Goal: Task Accomplishment & Management: Use online tool/utility

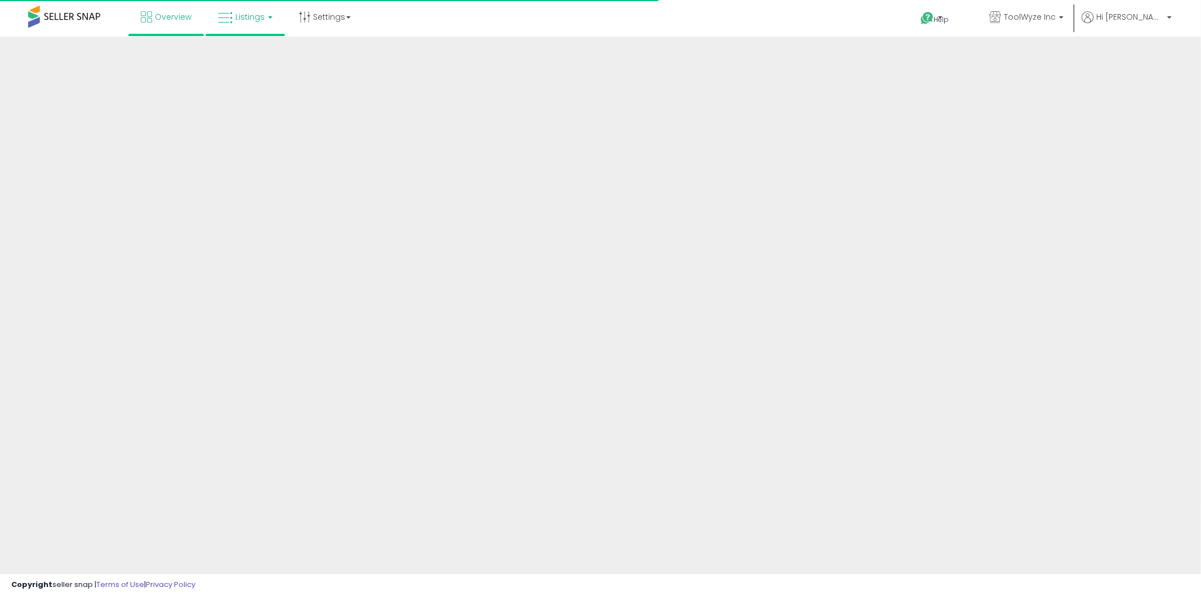
click at [246, 12] on span "Listings" at bounding box center [249, 16] width 29 height 11
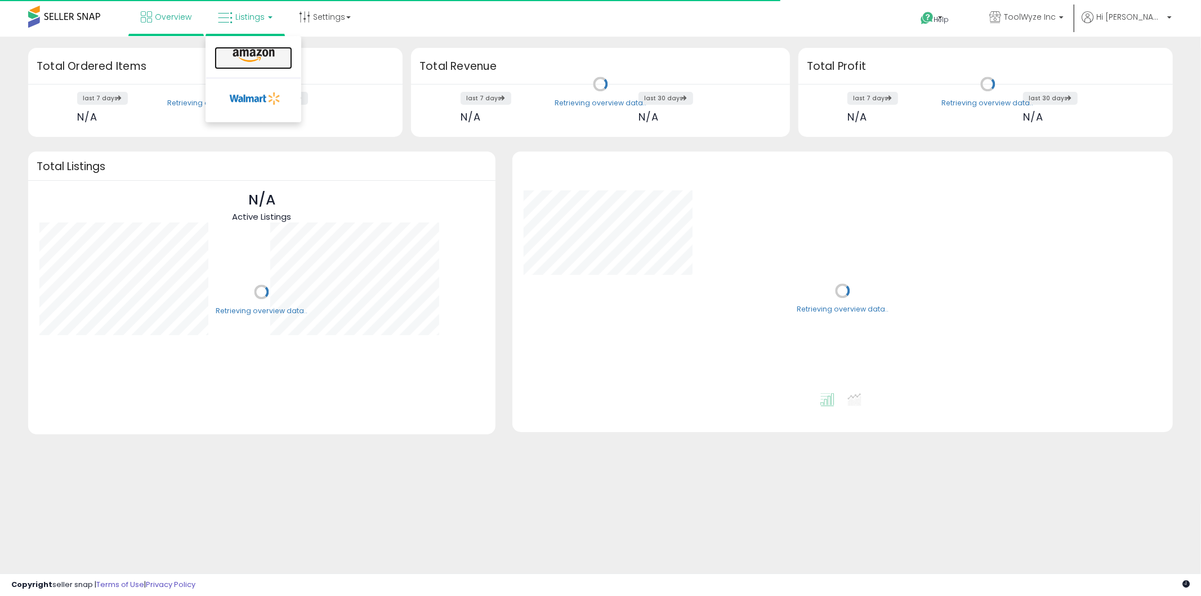
click at [243, 54] on icon at bounding box center [253, 55] width 49 height 15
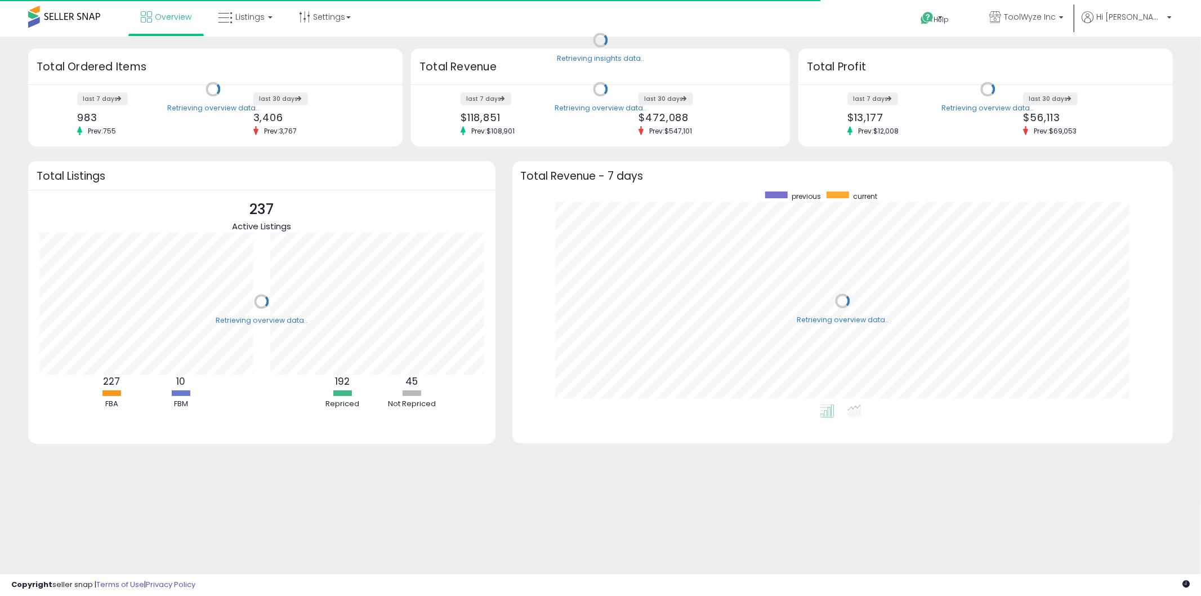
scroll to position [212, 638]
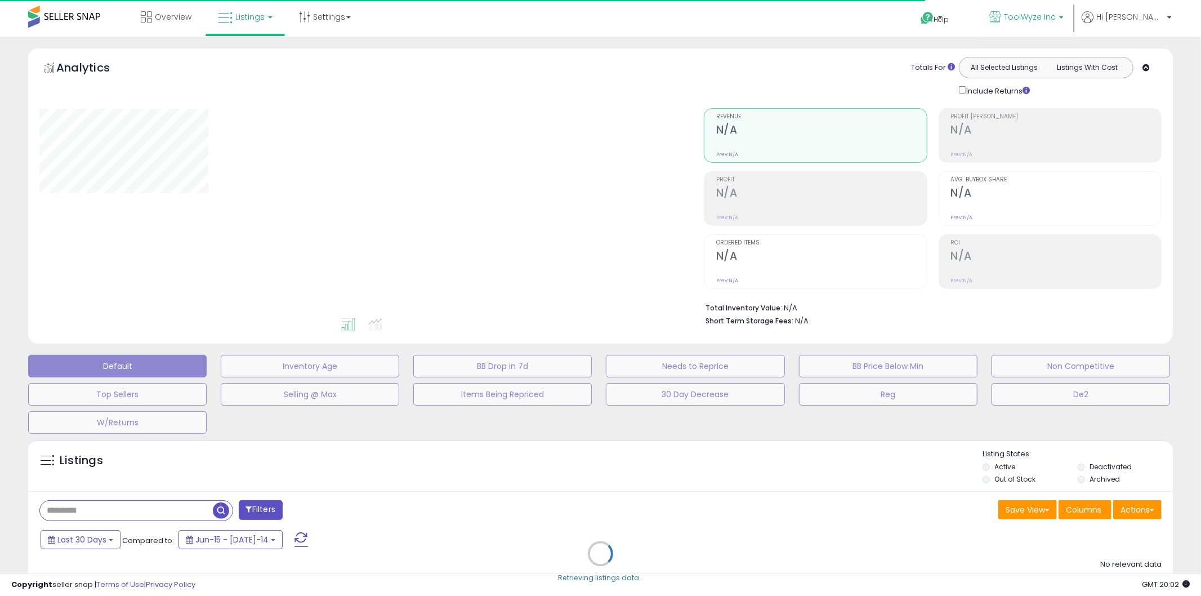
click at [1056, 17] on span "ToolWyze Inc" at bounding box center [1030, 16] width 52 height 11
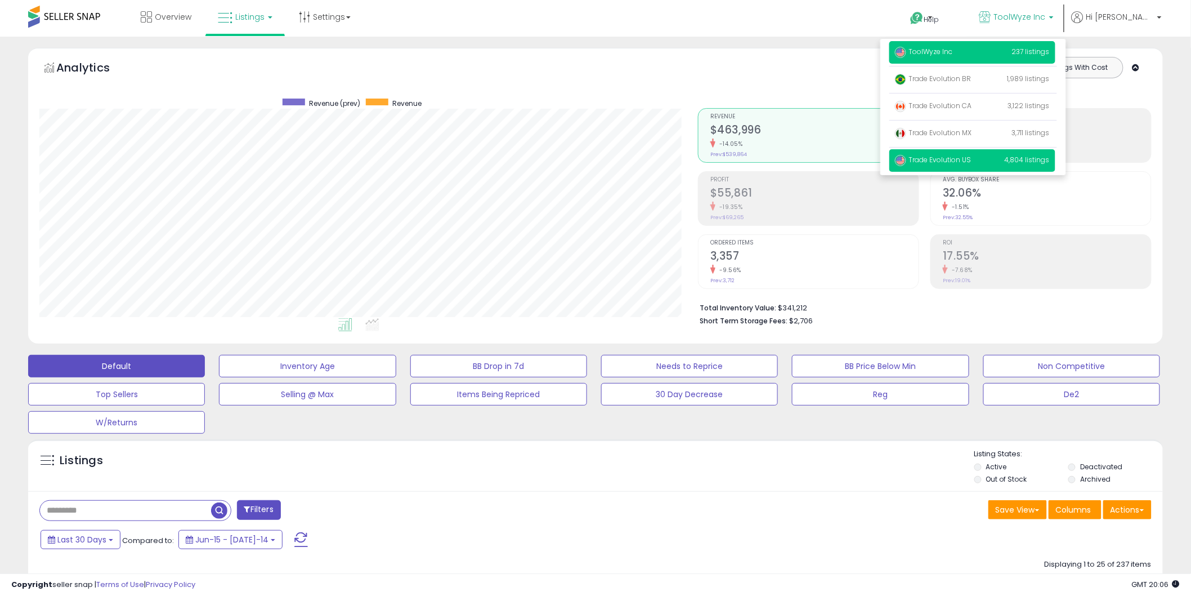
click at [996, 167] on p "Trade Evolution US 4,804 listings" at bounding box center [972, 160] width 166 height 23
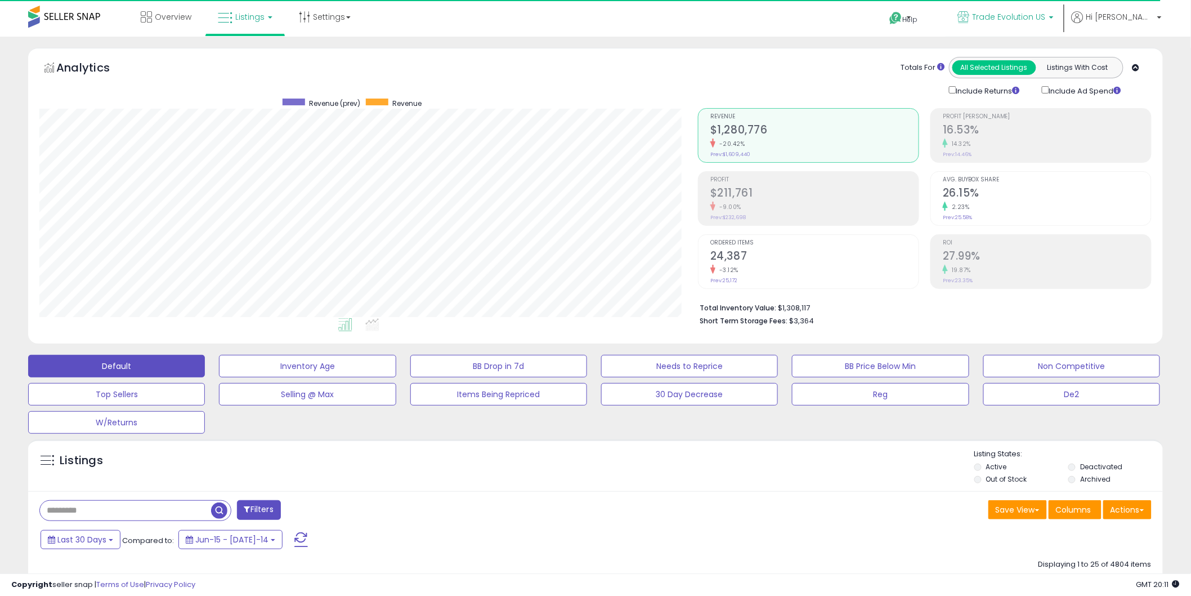
click at [1061, 6] on link "Trade Evolution US" at bounding box center [1006, 18] width 113 height 37
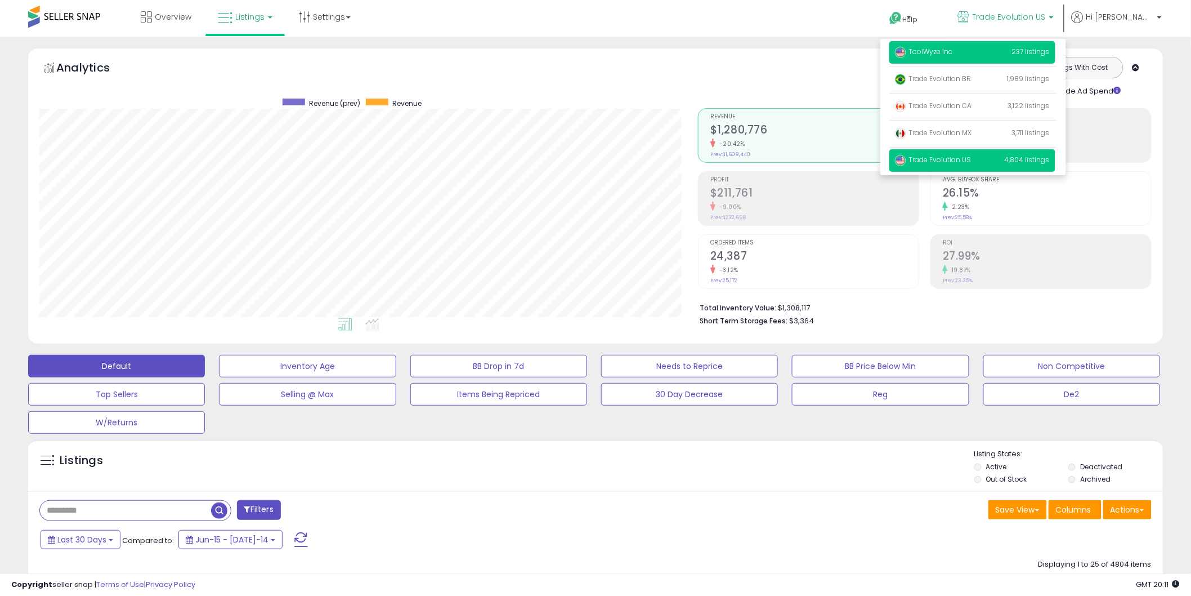
click at [953, 52] on span "ToolWyze Inc" at bounding box center [924, 52] width 58 height 10
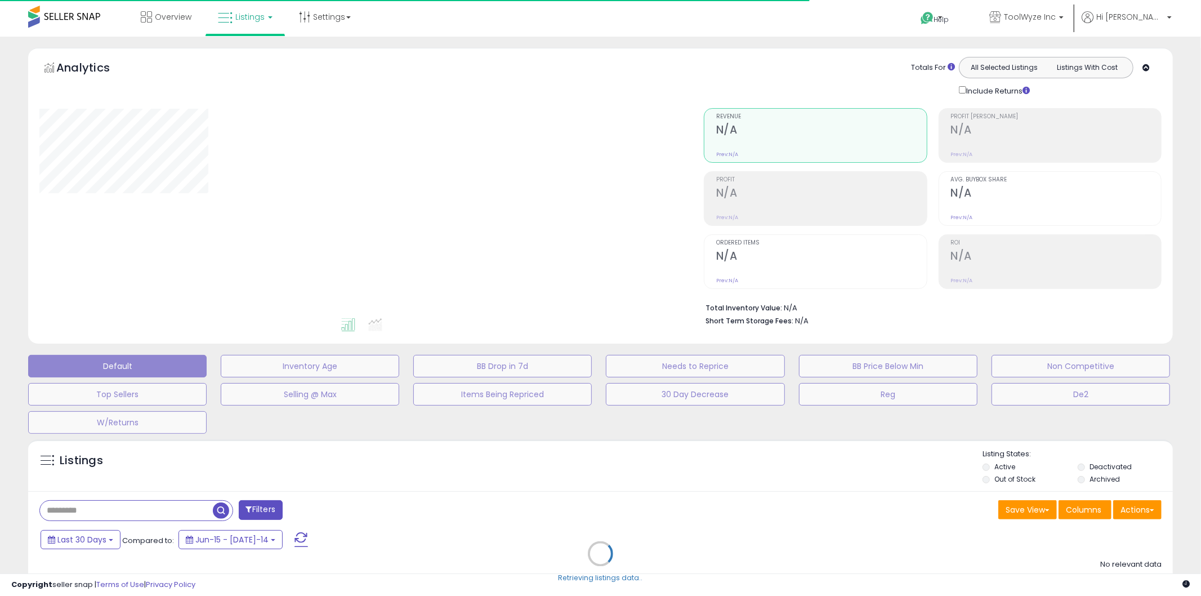
type input "**********"
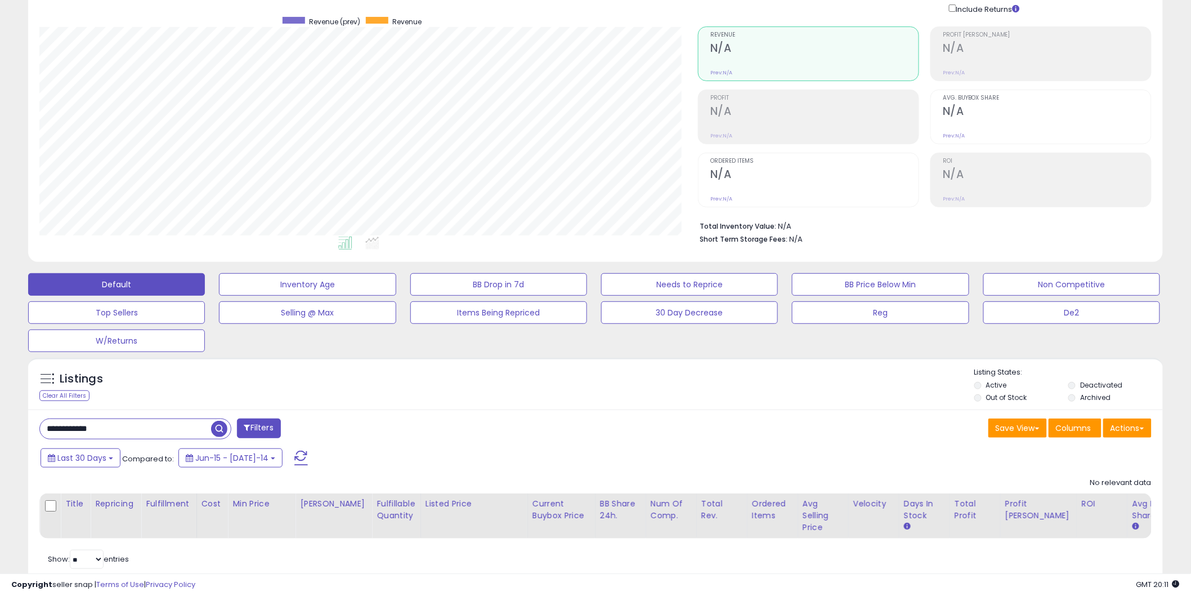
scroll to position [83, 0]
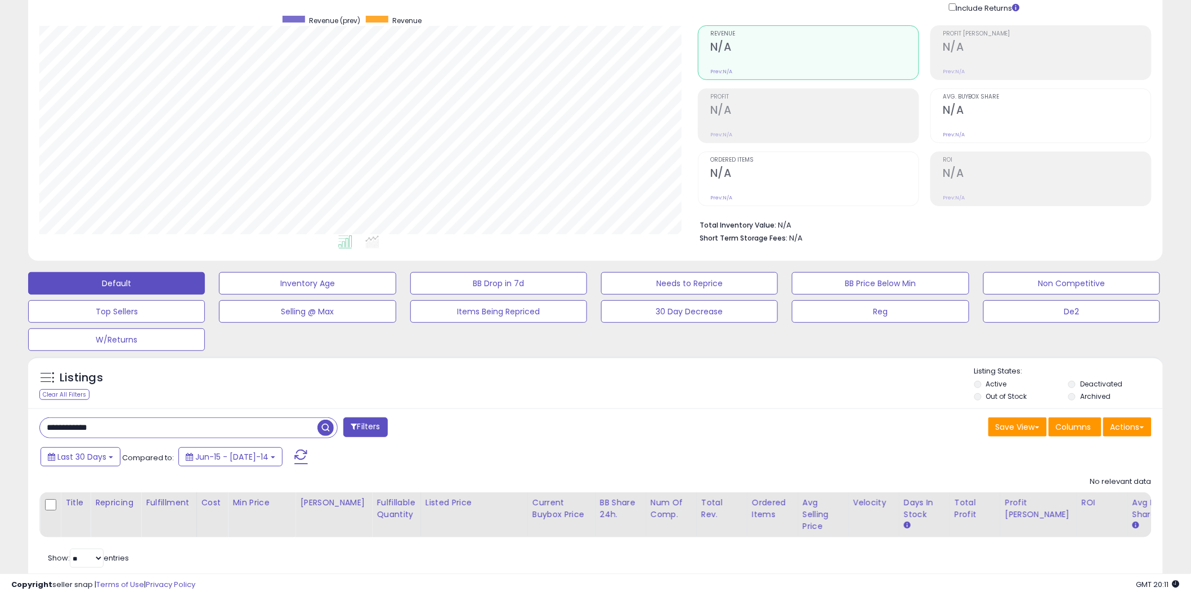
click at [88, 425] on input "**********" at bounding box center [179, 428] width 278 height 20
click at [88, 425] on input "**********" at bounding box center [180, 428] width 280 height 20
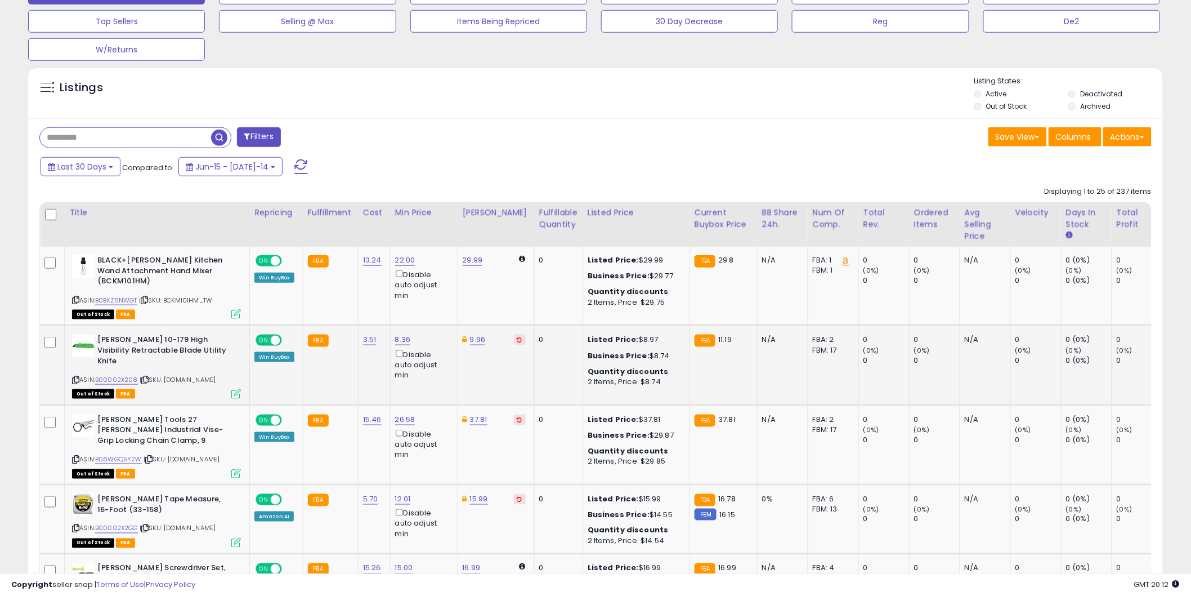
scroll to position [375, 0]
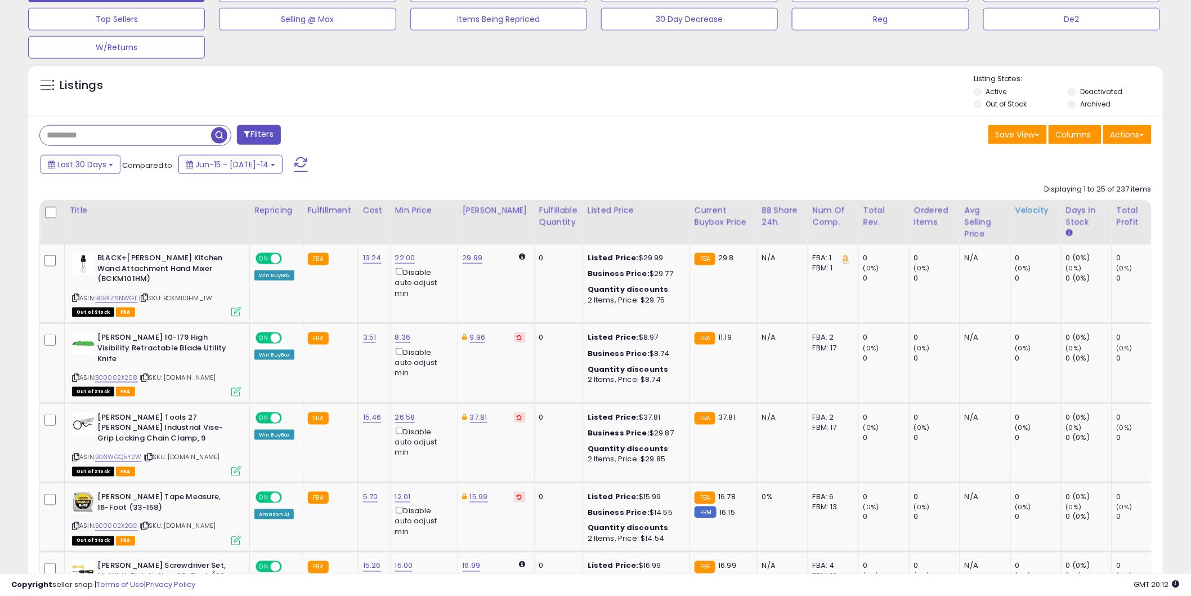
click at [1025, 236] on th "Velocity" at bounding box center [1035, 222] width 51 height 44
click at [1020, 212] on div "Velocity" at bounding box center [1036, 210] width 41 height 12
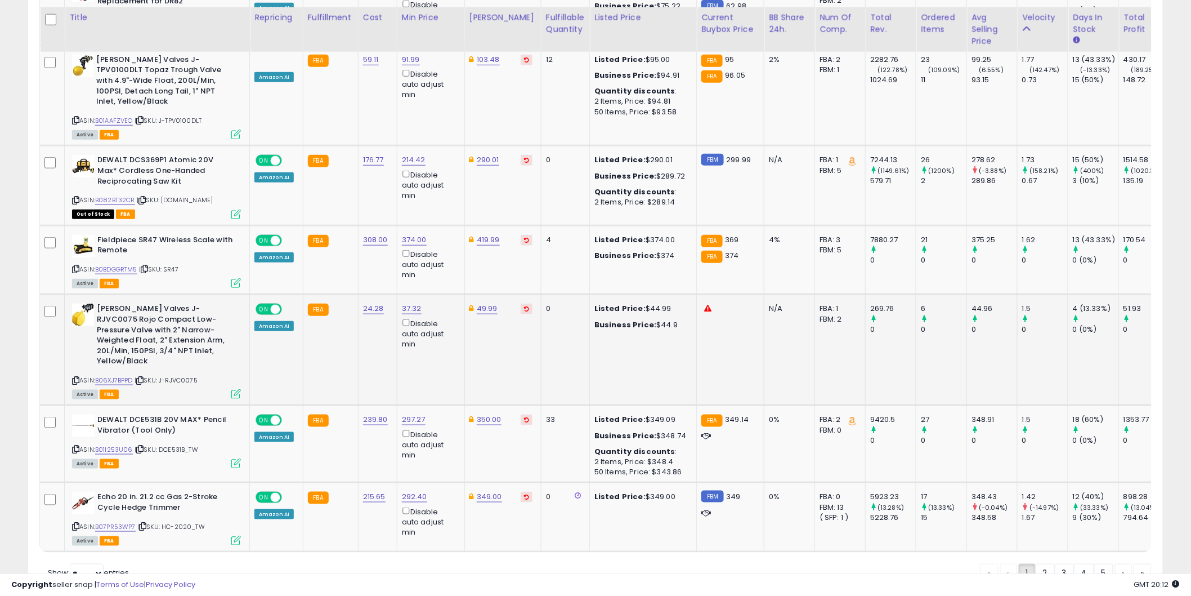
scroll to position [2135, 0]
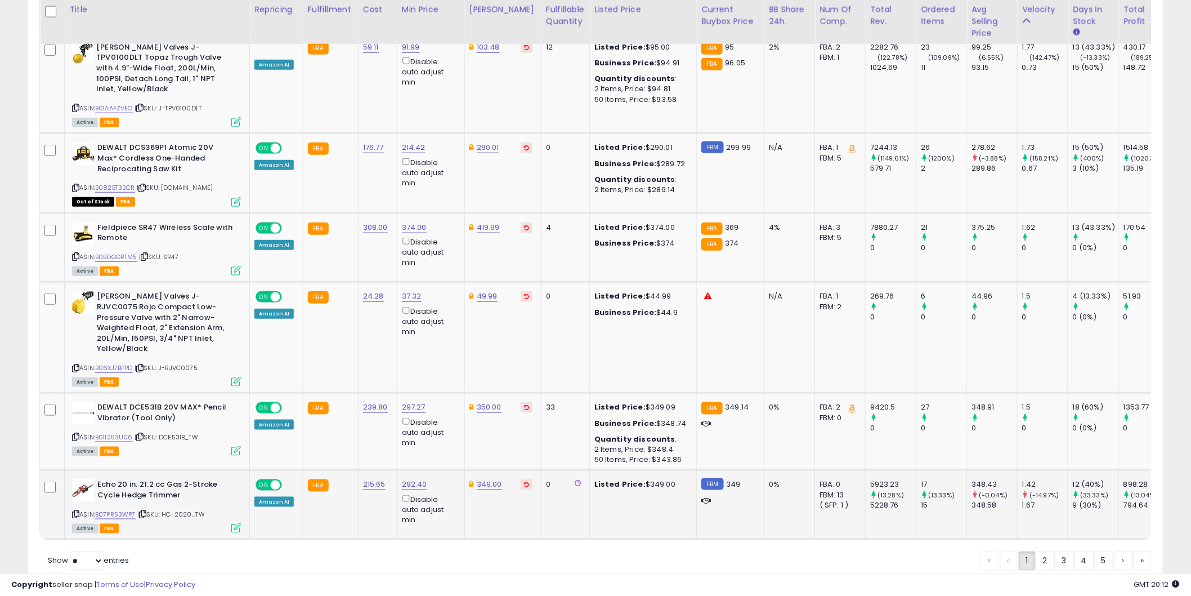
drag, startPoint x: 1040, startPoint y: 522, endPoint x: 576, endPoint y: 457, distance: 468.4
click at [318, 551] on div "Displaying 1 to 25 of 237 items Title Repricing" at bounding box center [178, 560] width 278 height 19
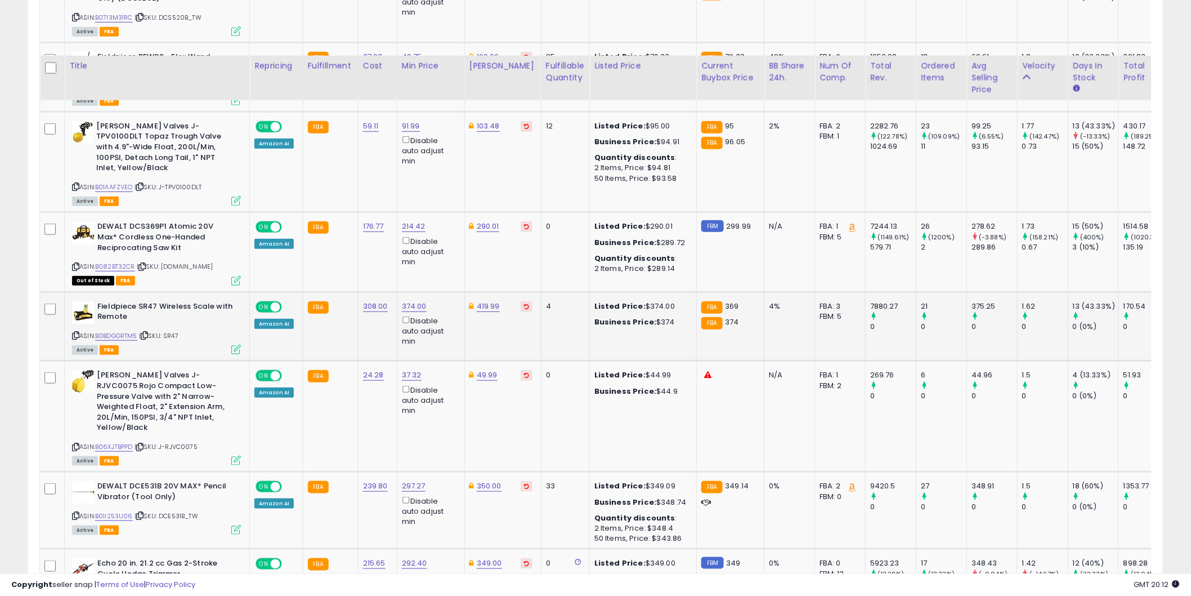
scroll to position [2114, 0]
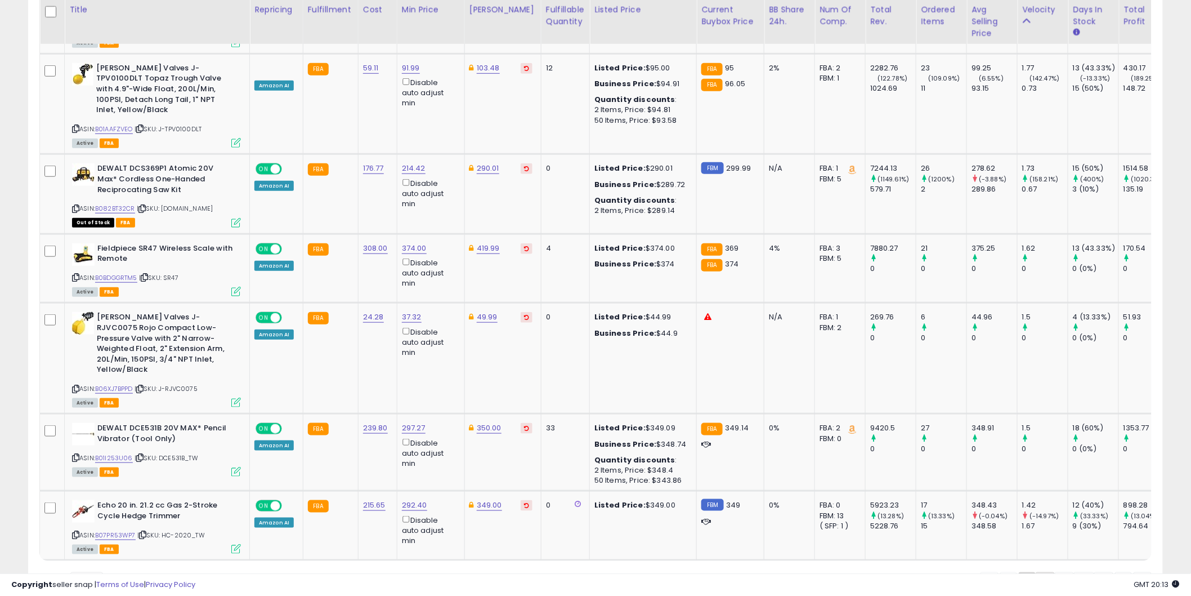
drag, startPoint x: 1055, startPoint y: 540, endPoint x: 1042, endPoint y: 539, distance: 13.1
click at [1042, 572] on div "« ‹ 1 2 3 4 5 › »" at bounding box center [1066, 583] width 171 height 22
click at [1074, 572] on link "2" at bounding box center [1084, 581] width 20 height 19
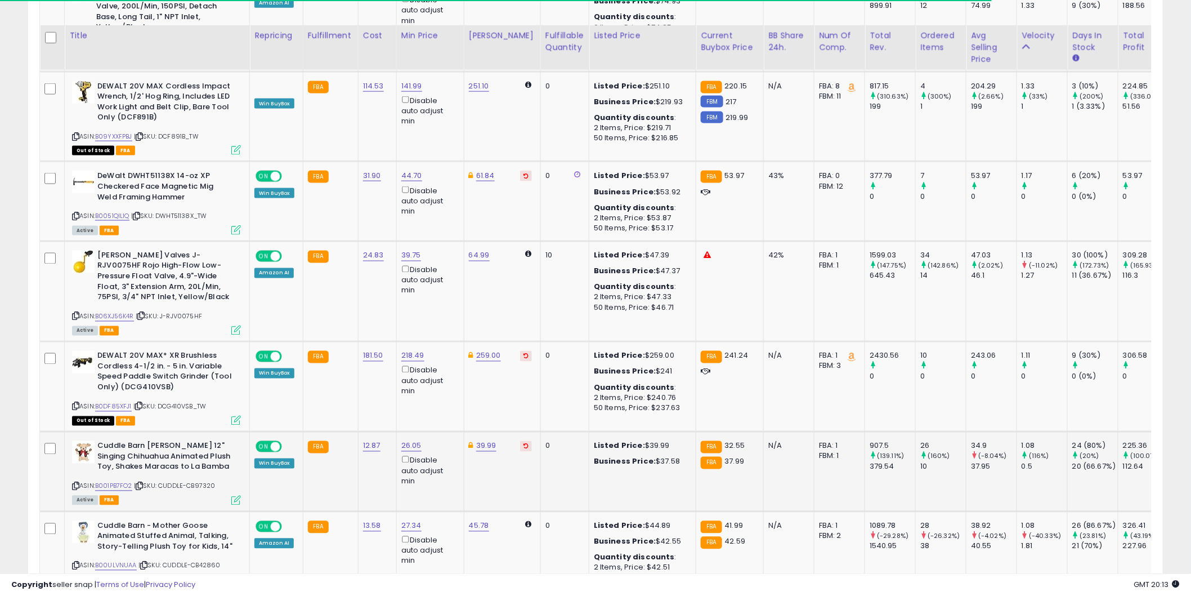
scroll to position [673, 0]
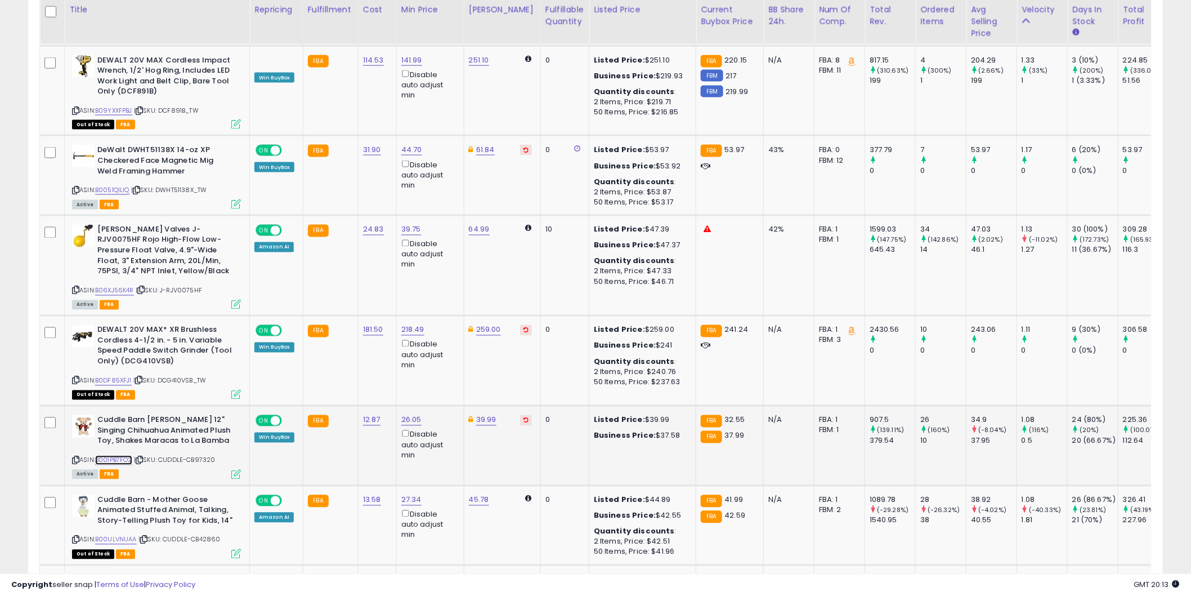
click at [119, 455] on link "B001PB7FO2" at bounding box center [113, 460] width 37 height 10
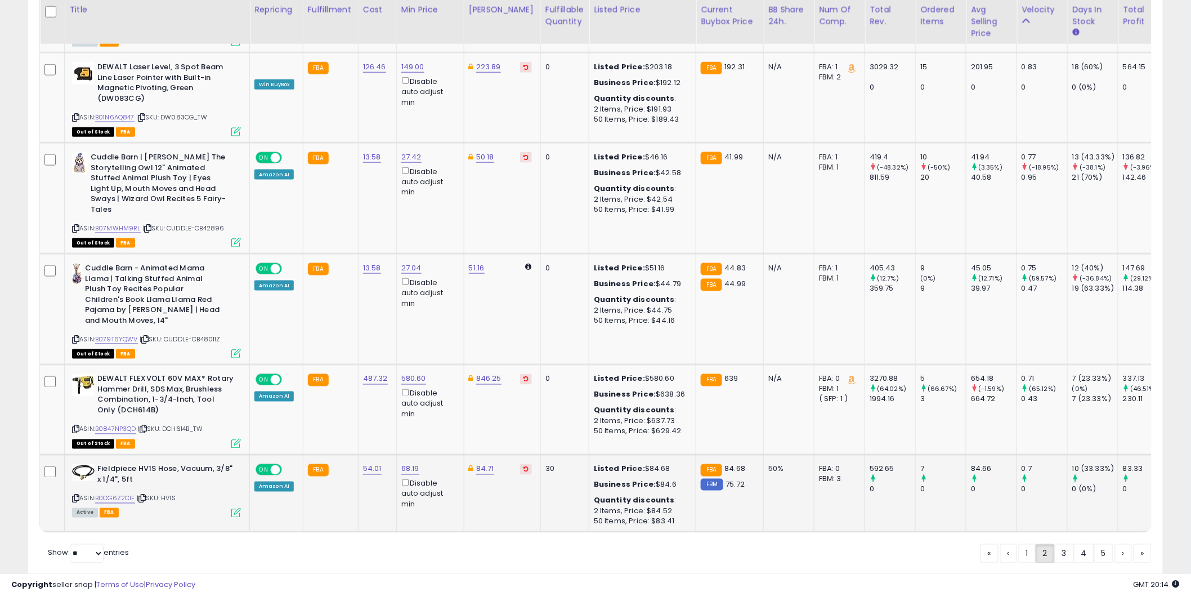
scroll to position [2315, 0]
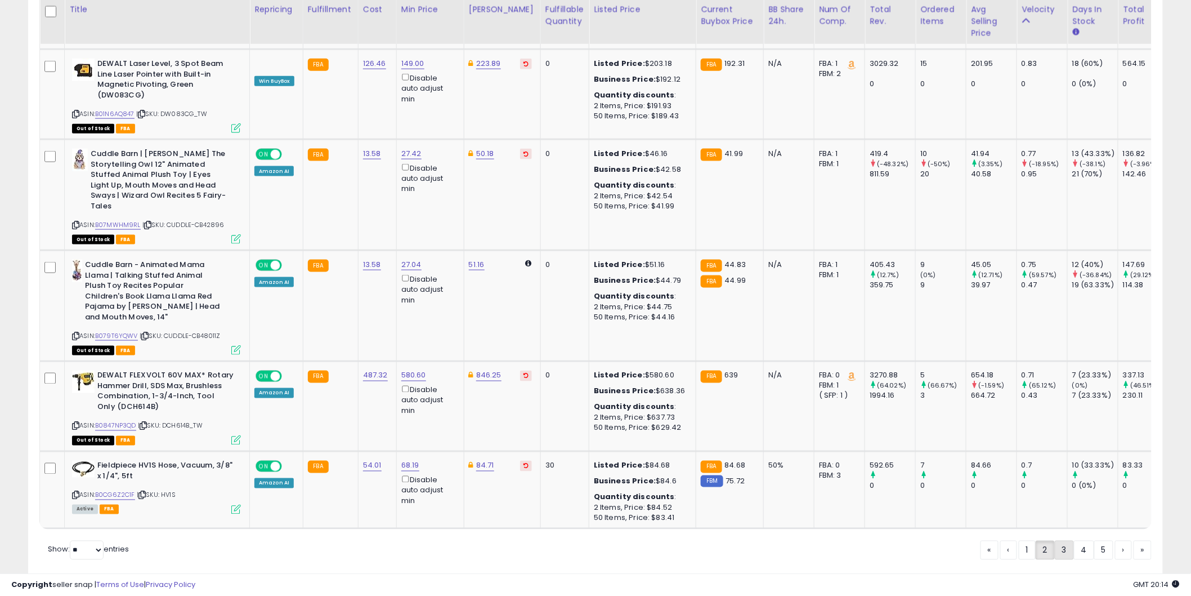
click at [1094, 540] on link "3" at bounding box center [1103, 549] width 19 height 19
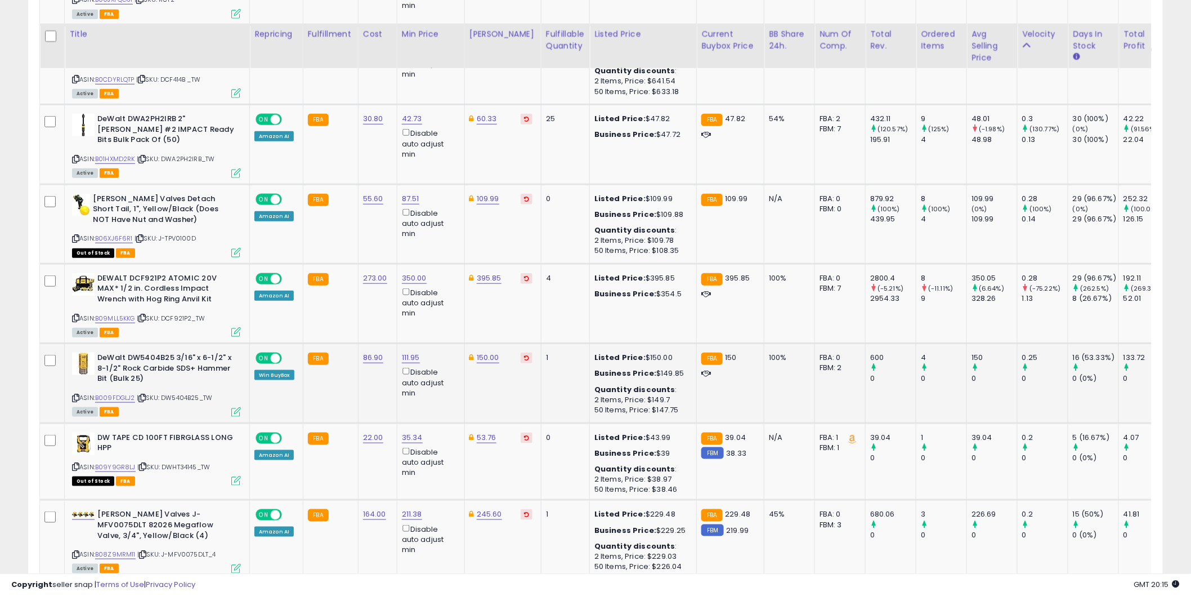
scroll to position [2140, 0]
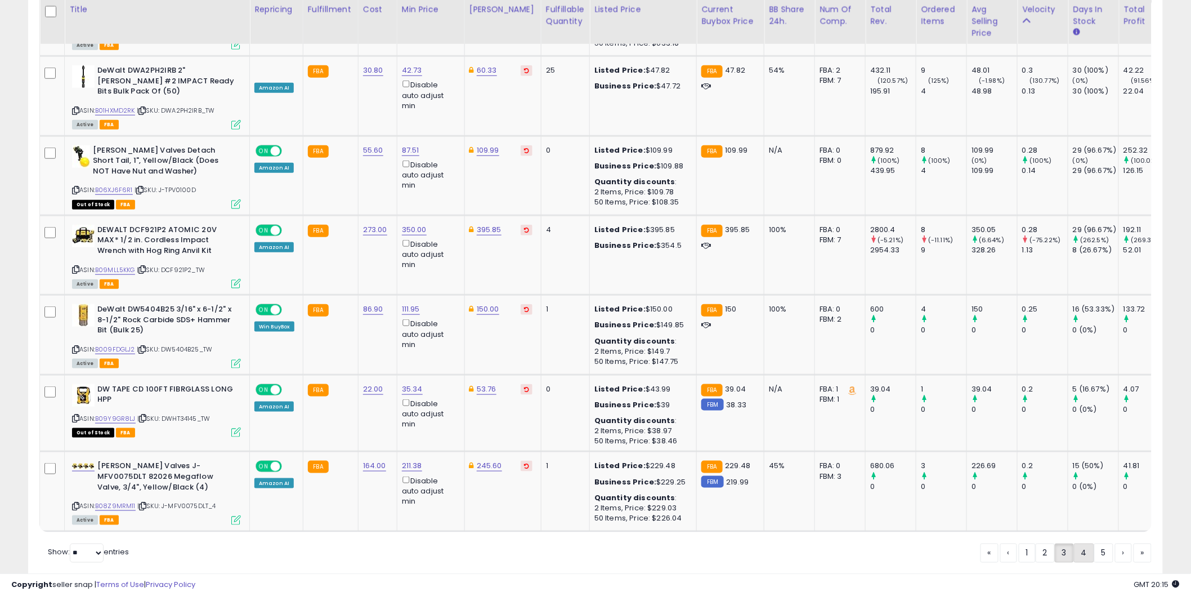
click at [1115, 543] on link "4" at bounding box center [1123, 552] width 17 height 19
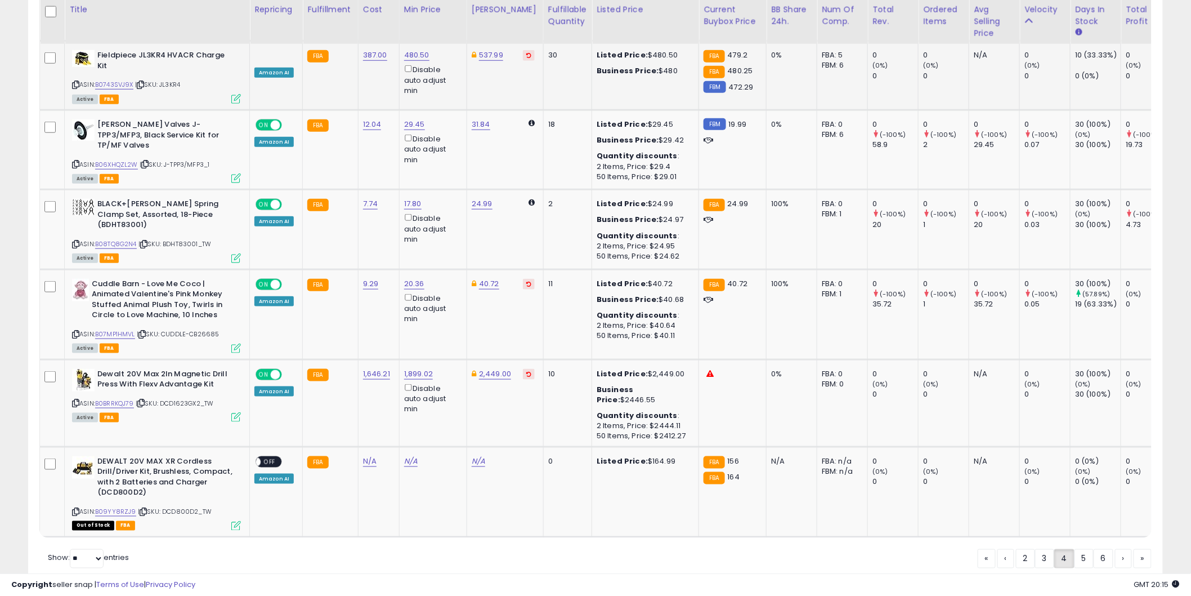
scroll to position [2158, 0]
click at [1115, 548] on link "5" at bounding box center [1123, 557] width 17 height 19
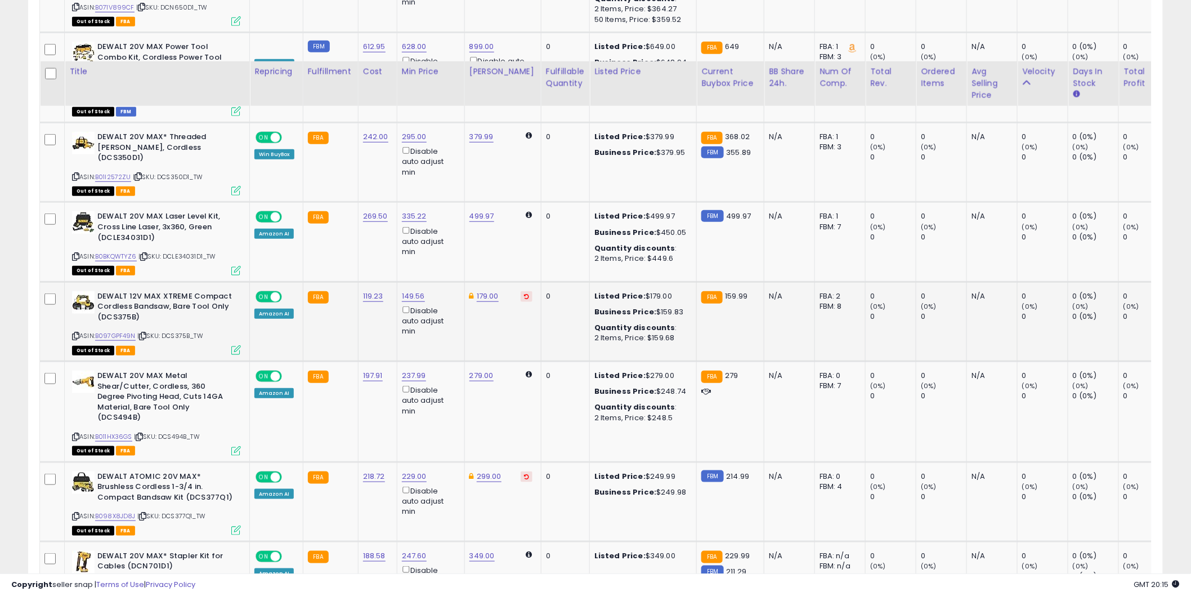
scroll to position [2120, 0]
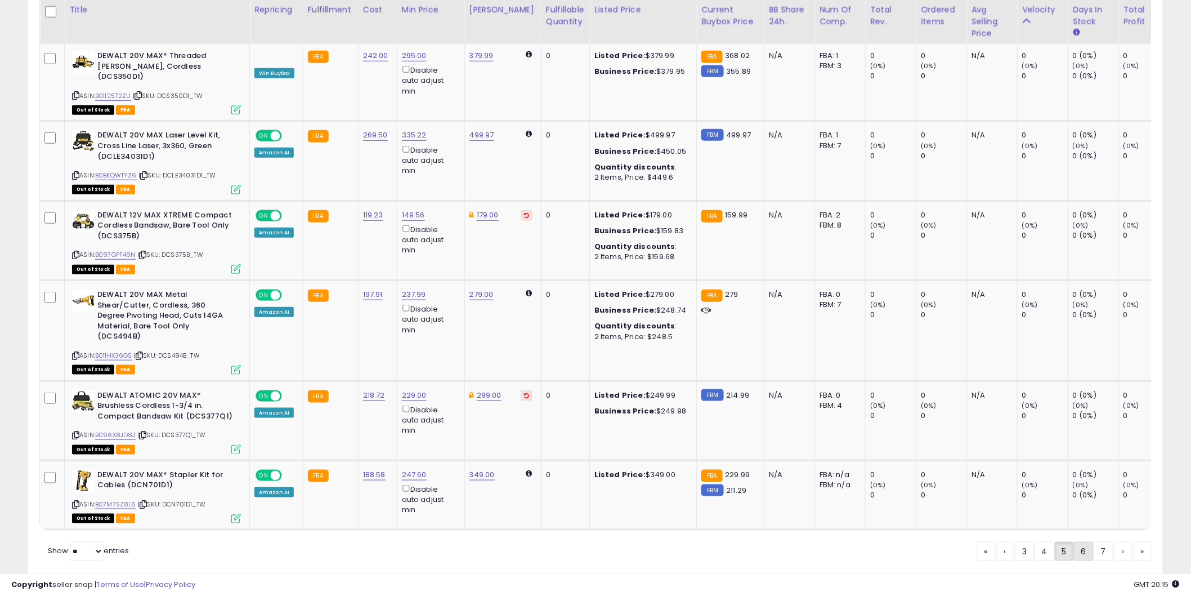
click at [1115, 542] on link "6" at bounding box center [1123, 551] width 17 height 19
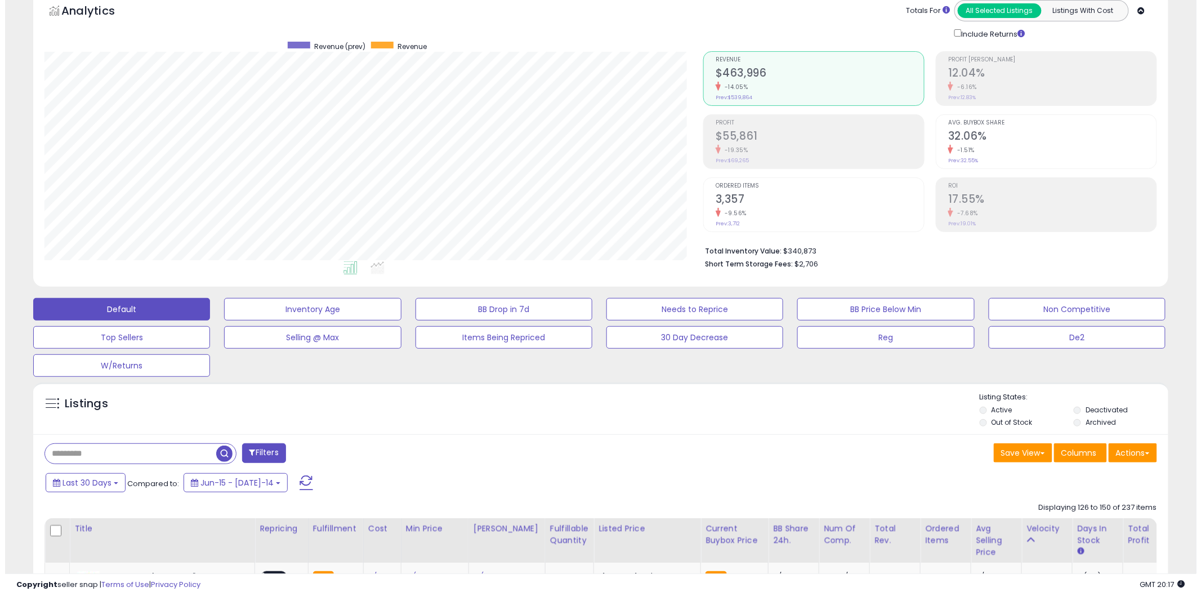
scroll to position [104, 0]
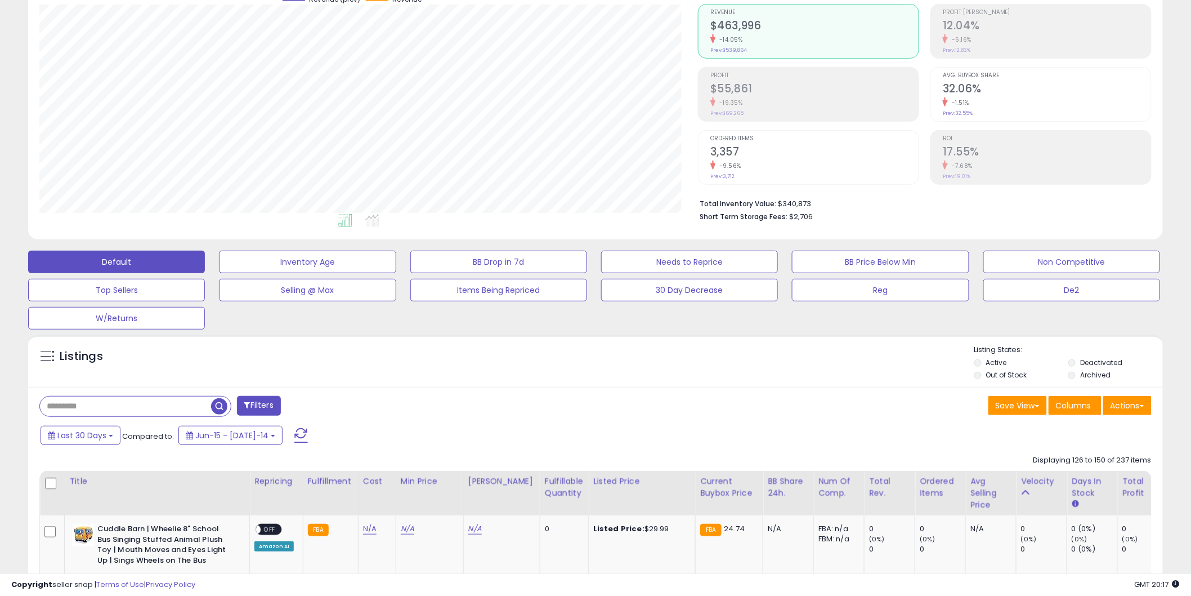
click at [77, 412] on input "text" at bounding box center [125, 406] width 171 height 20
type input "*****"
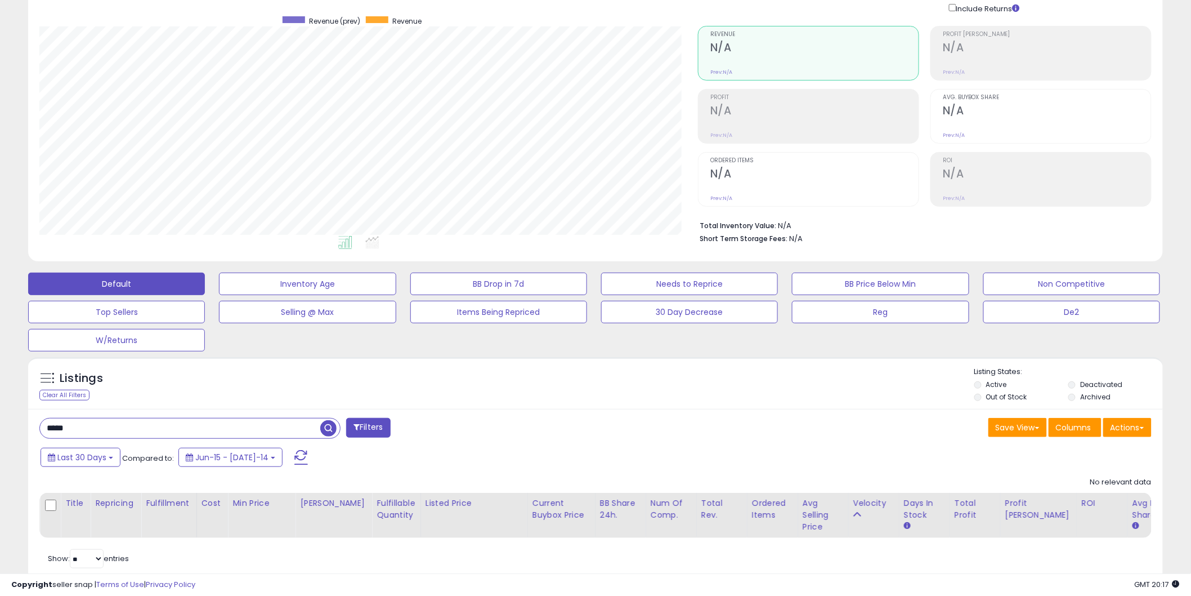
scroll to position [0, 0]
